Goal: Transaction & Acquisition: Purchase product/service

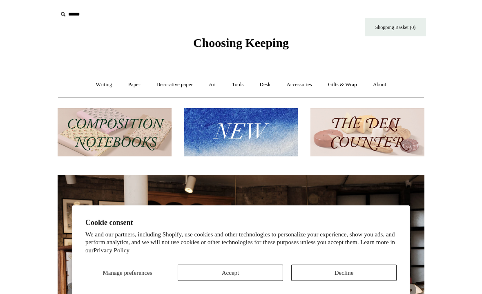
click at [264, 273] on button "Accept" at bounding box center [230, 273] width 105 height 16
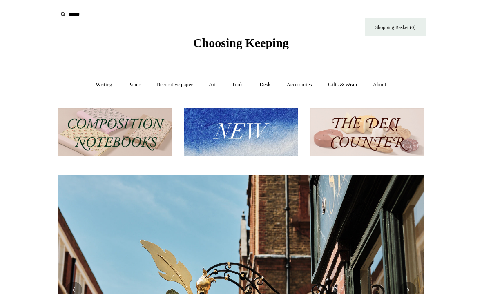
scroll to position [0, 367]
click at [310, 84] on link "Accessories +" at bounding box center [300, 85] width 40 height 22
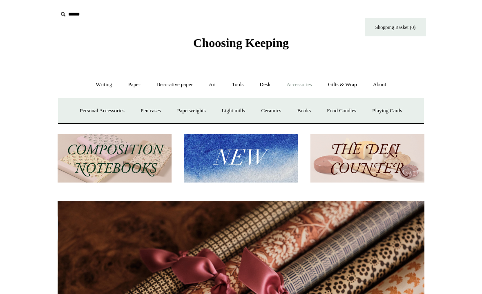
scroll to position [0, 734]
click at [276, 111] on link "Ceramics +" at bounding box center [271, 111] width 35 height 22
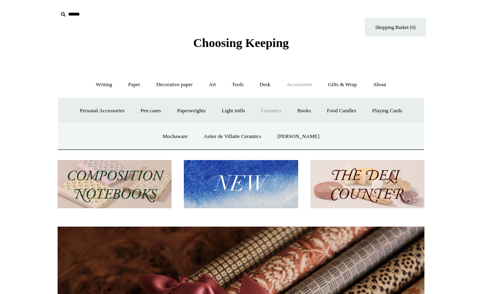
click at [178, 130] on link "Mochaware" at bounding box center [175, 137] width 40 height 22
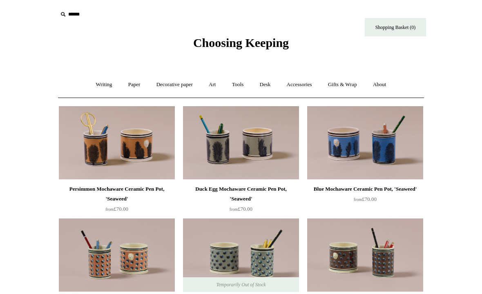
click at [94, 9] on input "text" at bounding box center [108, 14] width 101 height 15
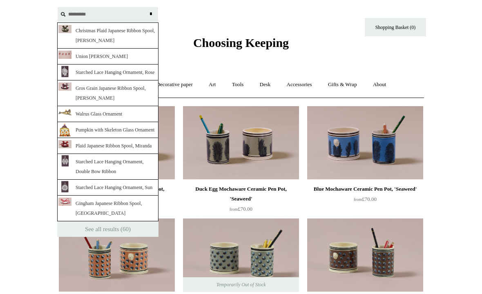
type input "*********"
click at [151, 14] on input "*" at bounding box center [151, 14] width 8 height 14
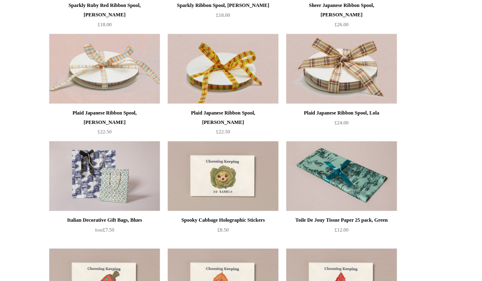
scroll to position [1967, 0]
